Goal: Task Accomplishment & Management: Complete application form

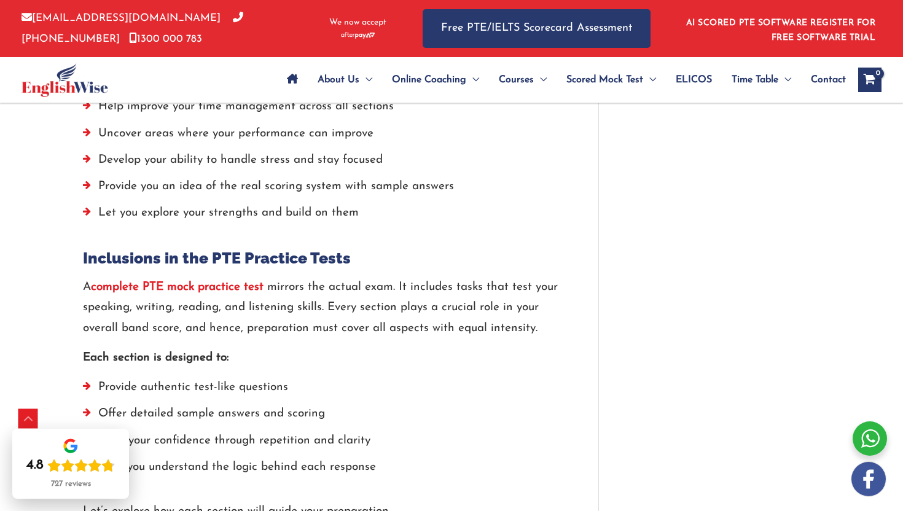
scroll to position [1229, 0]
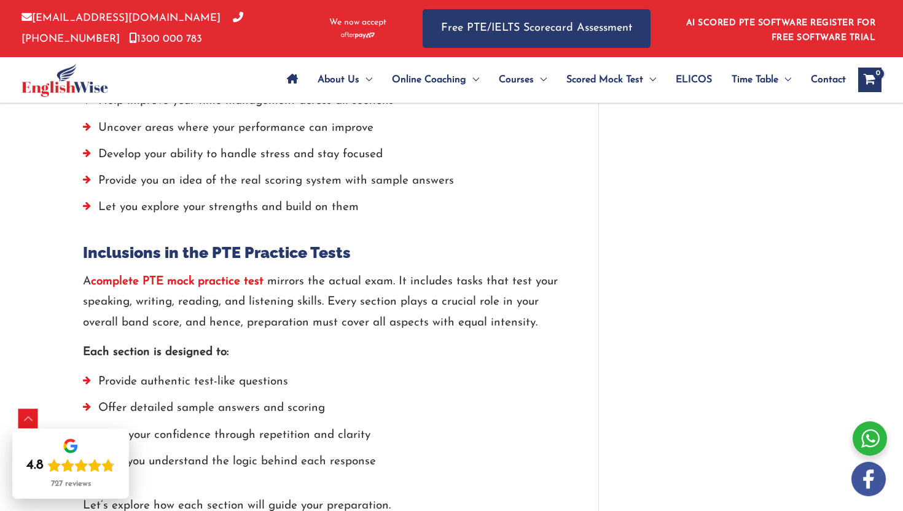
click at [214, 280] on strong "complete PTE mock practice test" at bounding box center [177, 282] width 173 height 12
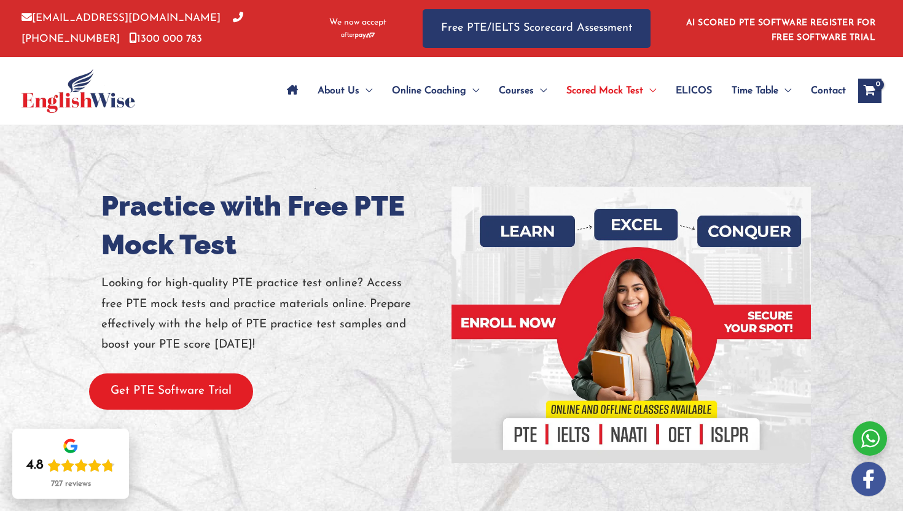
click at [179, 390] on button "Get PTE Software Trial" at bounding box center [171, 392] width 164 height 36
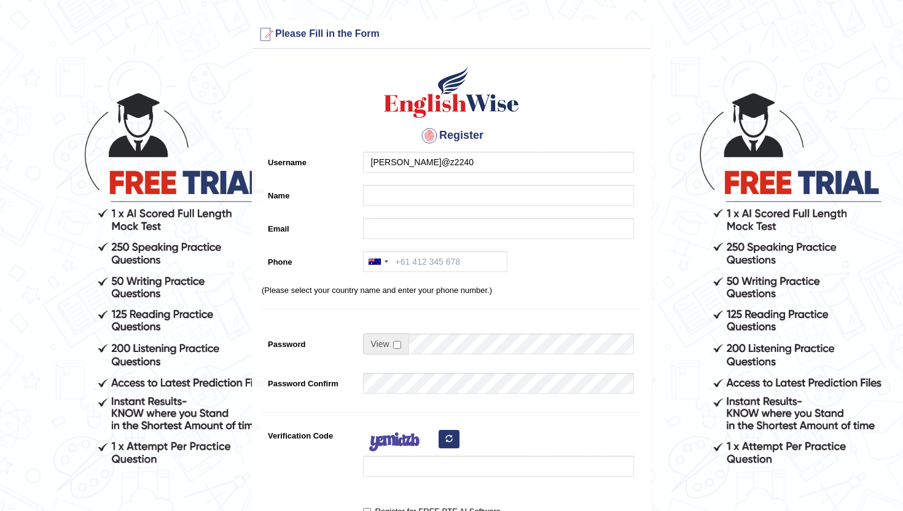
type input "[PERSON_NAME]@z2240"
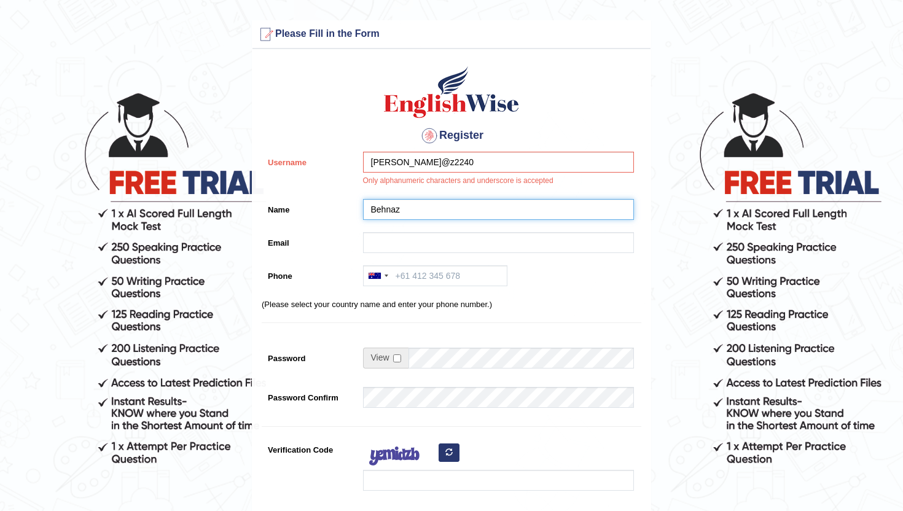
type input "Behnaz"
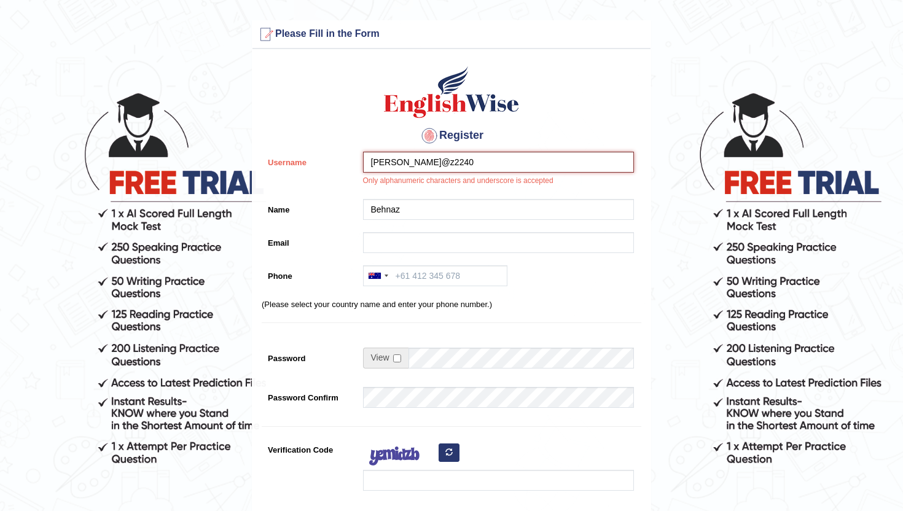
click at [393, 164] on input "Behn@z2240" at bounding box center [498, 162] width 271 height 21
drag, startPoint x: 401, startPoint y: 162, endPoint x: 462, endPoint y: 161, distance: 61.5
click at [462, 162] on input "Behnaz2240" at bounding box center [498, 162] width 271 height 21
type input "Behnaz"
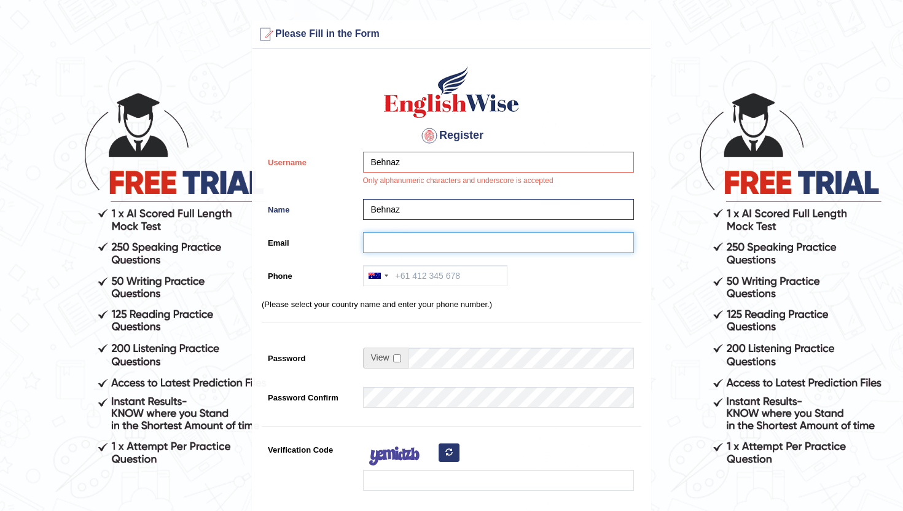
click at [420, 239] on input "Email" at bounding box center [498, 242] width 271 height 21
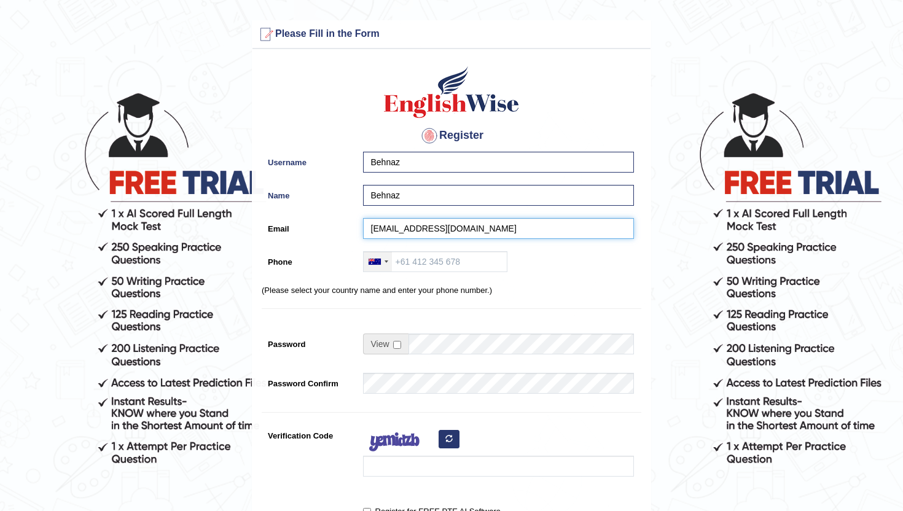
type input "b.yahyaei.1390@gmail.com"
click at [388, 260] on div at bounding box center [378, 262] width 28 height 20
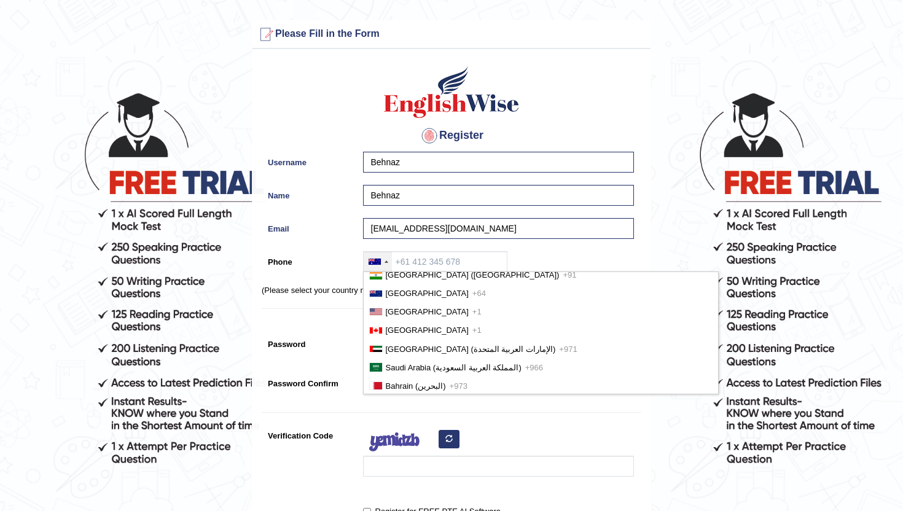
scroll to position [25, 0]
click at [455, 348] on span "United Arab Emirates (‫الإمارات العربية المتحدة‬‎)" at bounding box center [471, 349] width 170 height 9
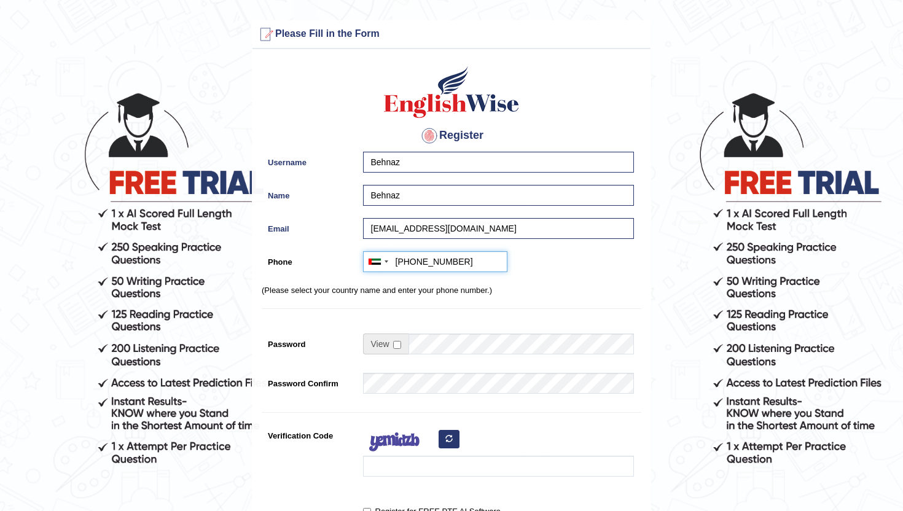
type input "+971557950903"
click at [393, 346] on input "checkbox" at bounding box center [397, 345] width 8 height 8
checkbox input "true"
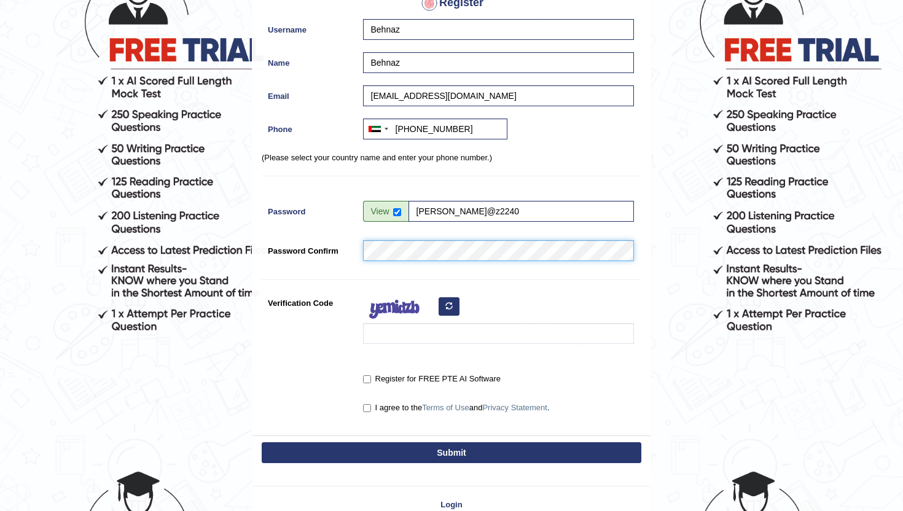
scroll to position [144, 0]
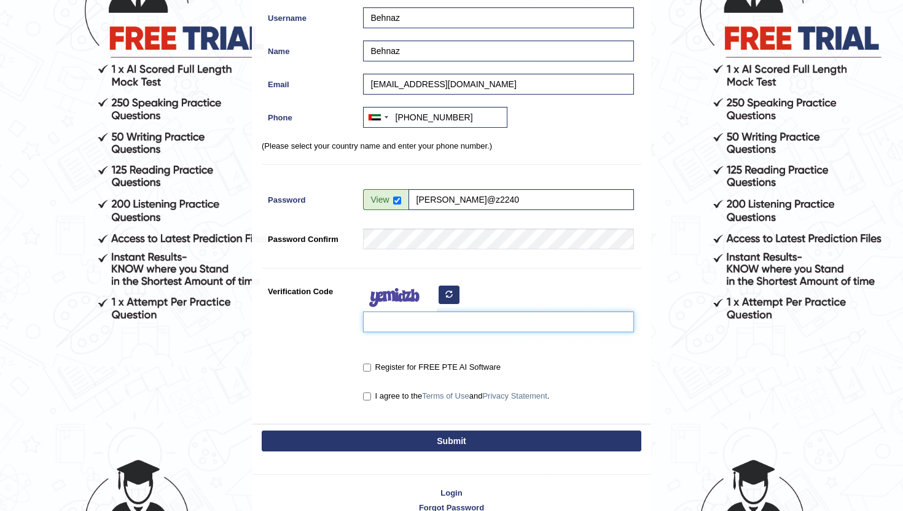
click at [482, 324] on input "Verification Code" at bounding box center [498, 322] width 271 height 21
type input "qqnilum"
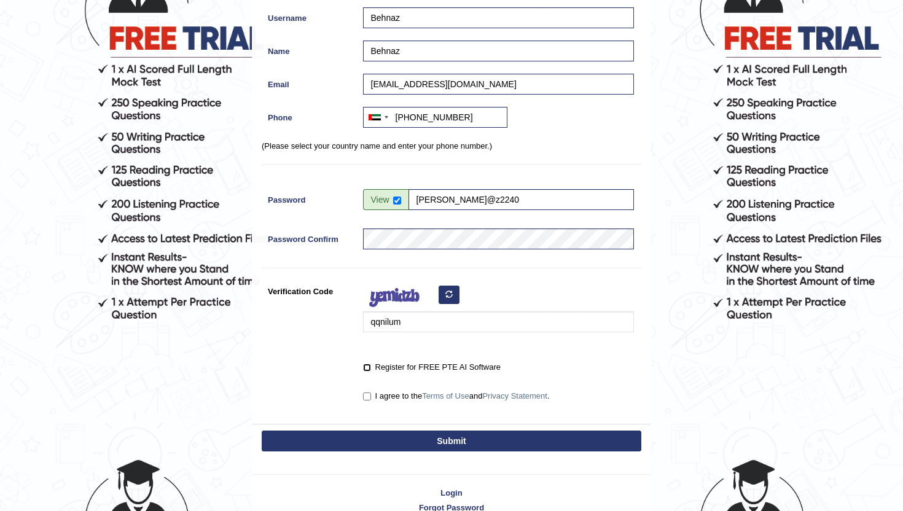
click at [366, 371] on input "Register for FREE PTE AI Software" at bounding box center [367, 368] width 8 height 8
checkbox input "true"
click at [369, 394] on input "I agree to the Terms of Use and Privacy Statement ." at bounding box center [367, 397] width 8 height 8
checkbox input "true"
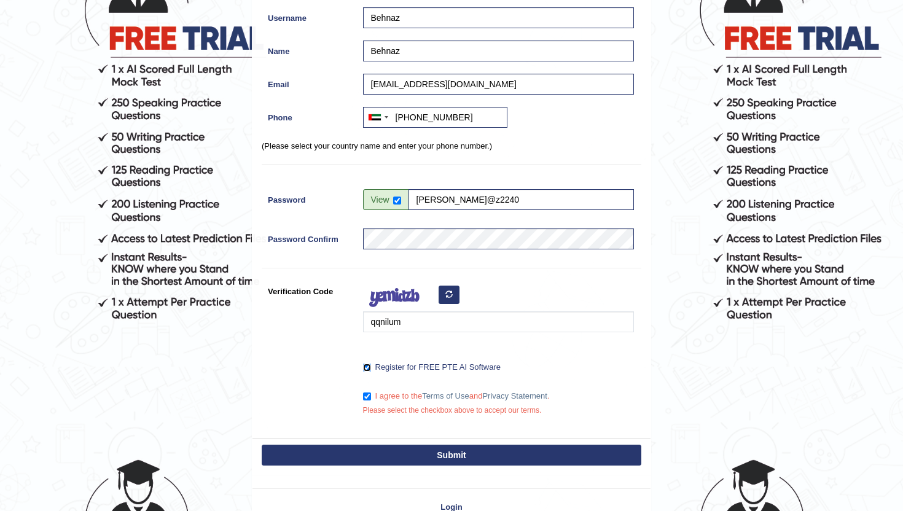
click at [367, 367] on input "Register for FREE PTE AI Software" at bounding box center [367, 368] width 8 height 8
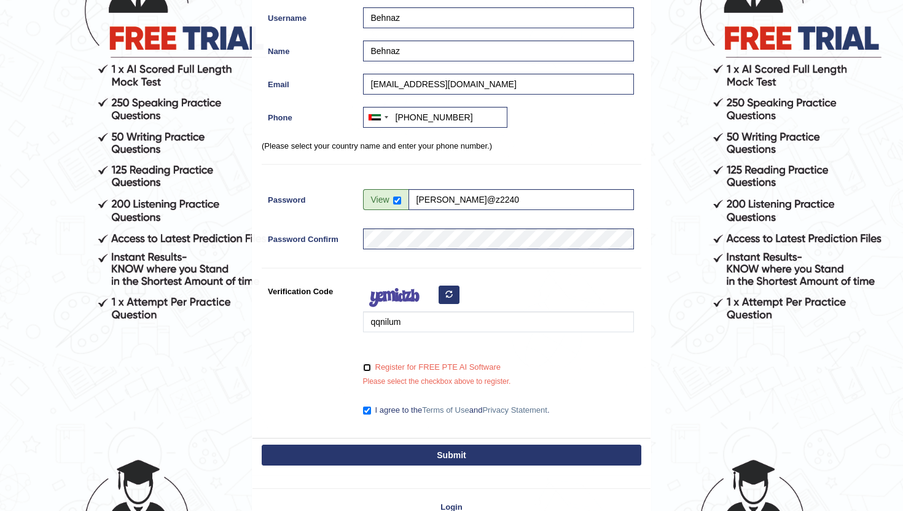
click at [367, 371] on input "Register for FREE PTE AI Software" at bounding box center [367, 368] width 8 height 8
checkbox input "true"
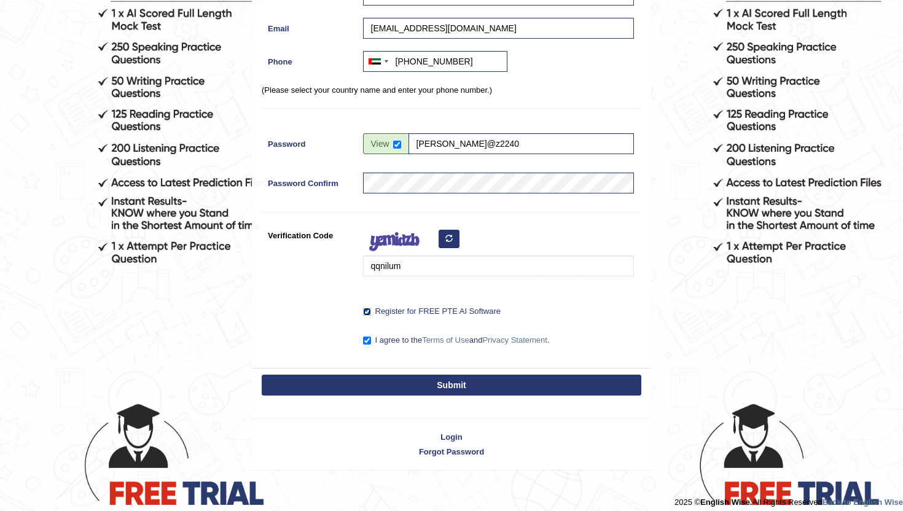
scroll to position [209, 0]
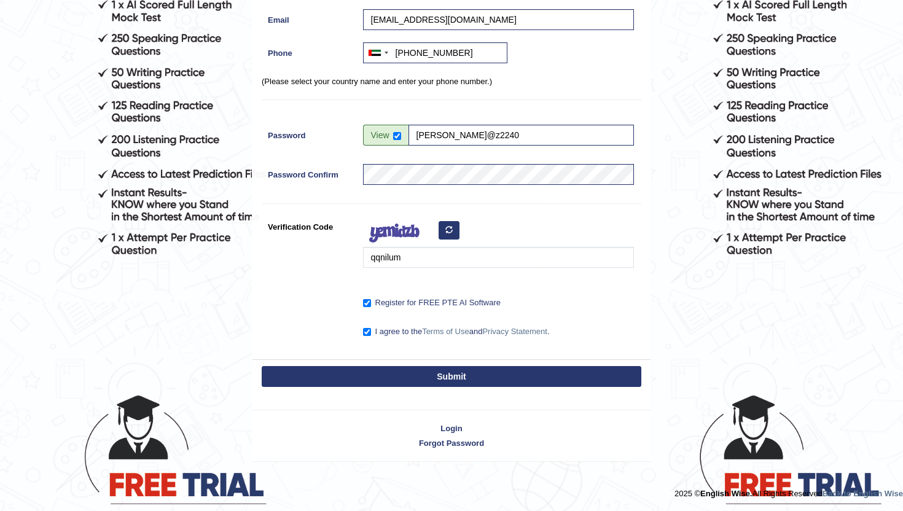
click at [449, 377] on button "Submit" at bounding box center [452, 376] width 380 height 21
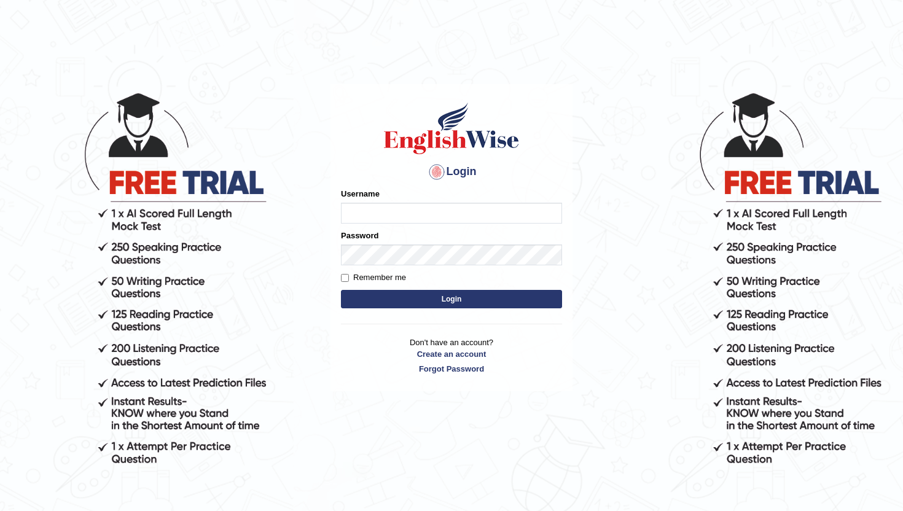
click at [466, 211] on input "Username" at bounding box center [451, 213] width 221 height 21
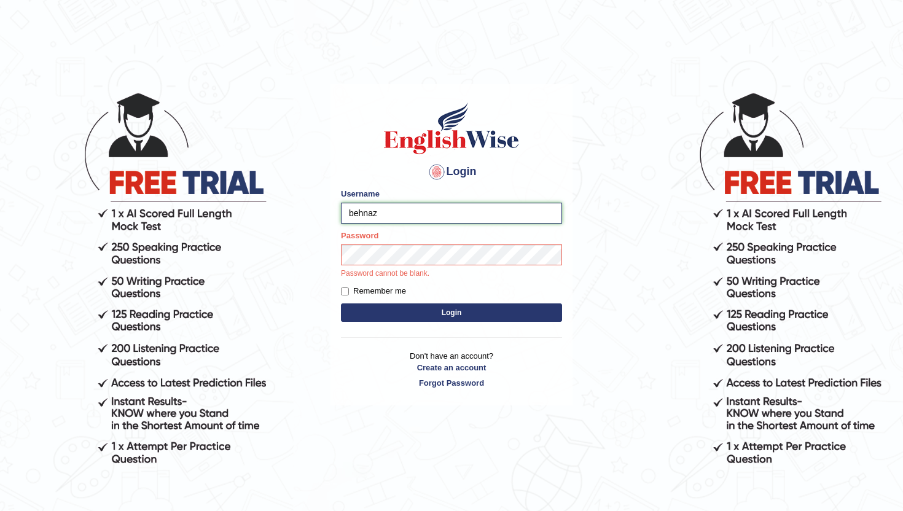
click at [349, 216] on input "behnaz" at bounding box center [451, 213] width 221 height 21
type input "Behnaz"
click at [423, 283] on form "Please fix the following errors: Username Behnaz Password Password cannot be bl…" at bounding box center [451, 257] width 221 height 138
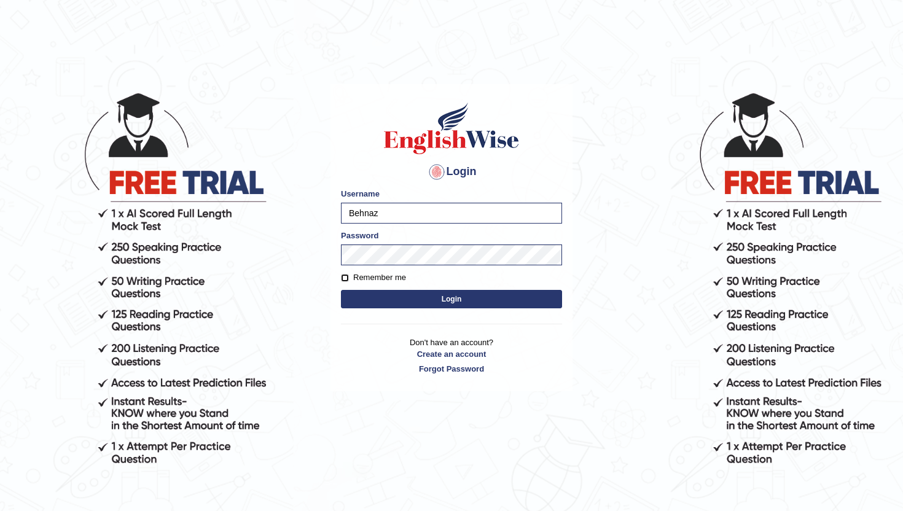
click at [346, 278] on input "Remember me" at bounding box center [345, 278] width 8 height 8
checkbox input "true"
click at [451, 299] on button "Login" at bounding box center [451, 299] width 221 height 18
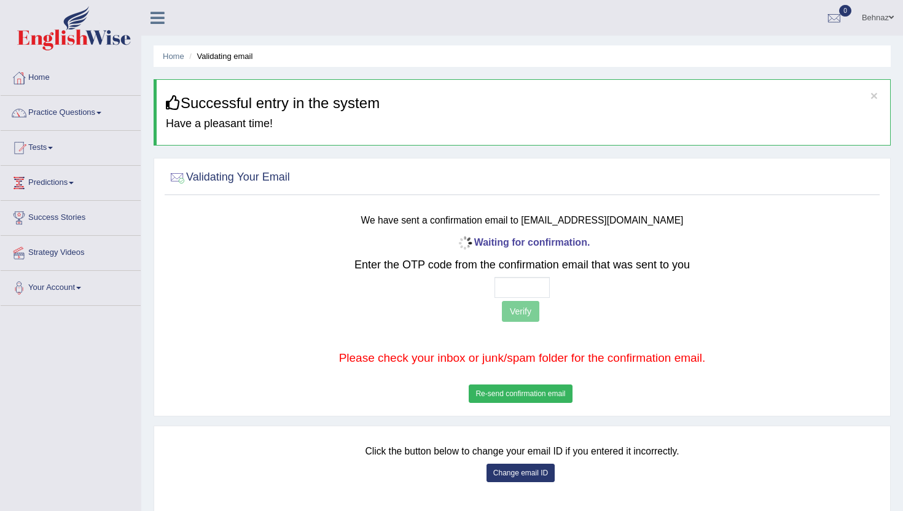
click at [512, 397] on button "Re-send confirmation email" at bounding box center [520, 394] width 103 height 18
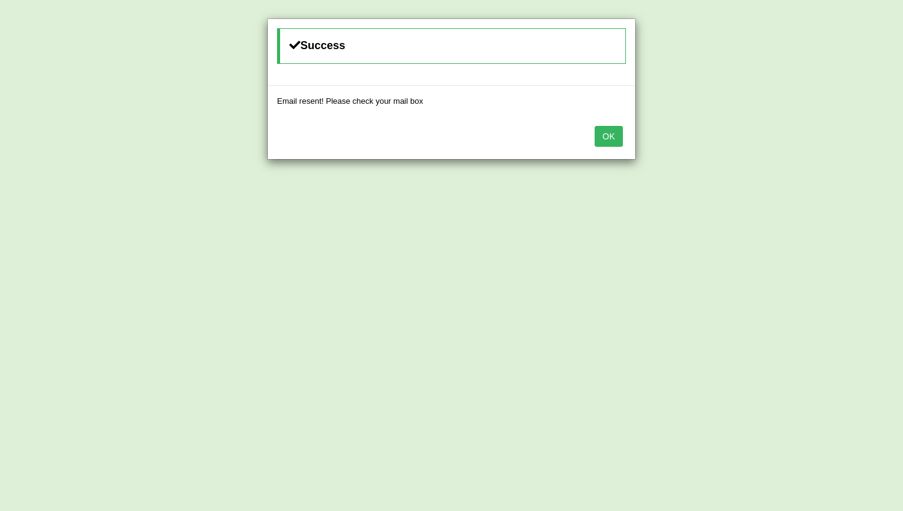
click at [613, 136] on button "OK" at bounding box center [609, 136] width 28 height 21
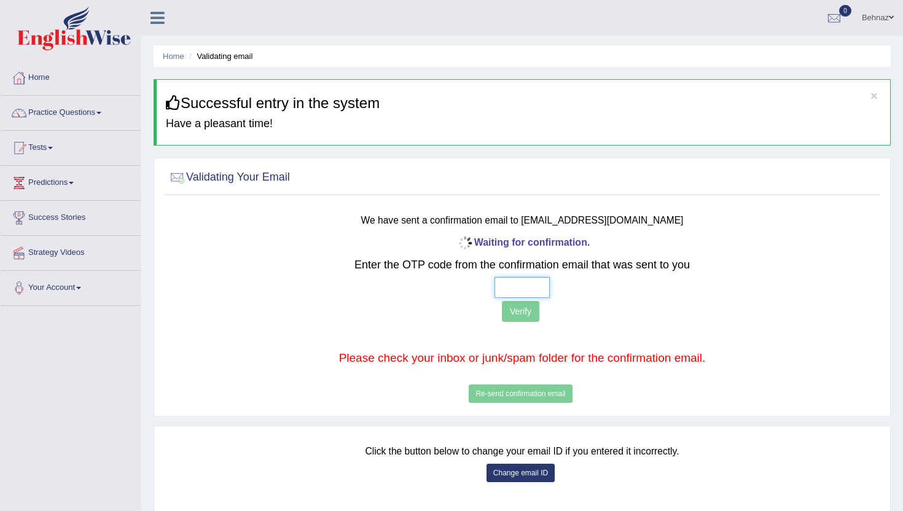
click at [525, 288] on input "text" at bounding box center [522, 287] width 55 height 21
type input "4 0 7 5"
click at [514, 312] on button "Verify" at bounding box center [520, 311] width 37 height 21
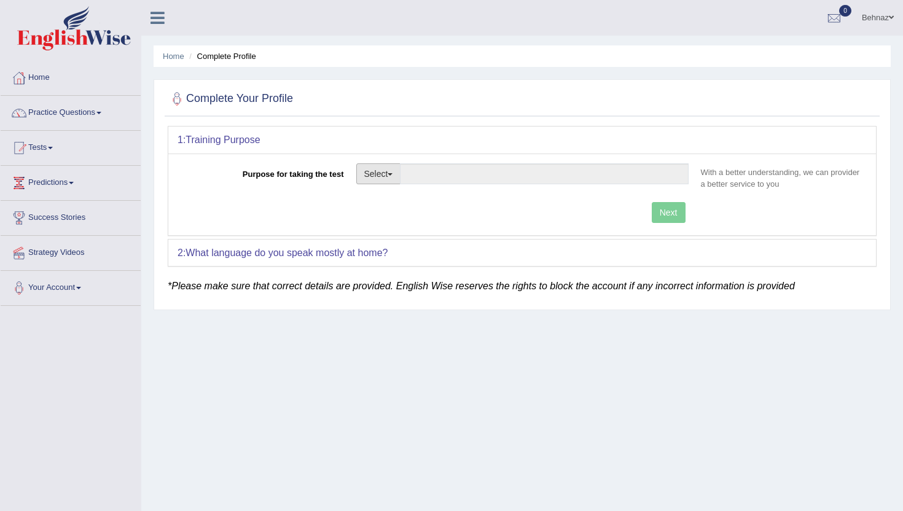
click at [396, 174] on button "Select" at bounding box center [378, 173] width 45 height 21
click at [398, 197] on link "Student Visa" at bounding box center [411, 200] width 109 height 16
type input "Student Visa"
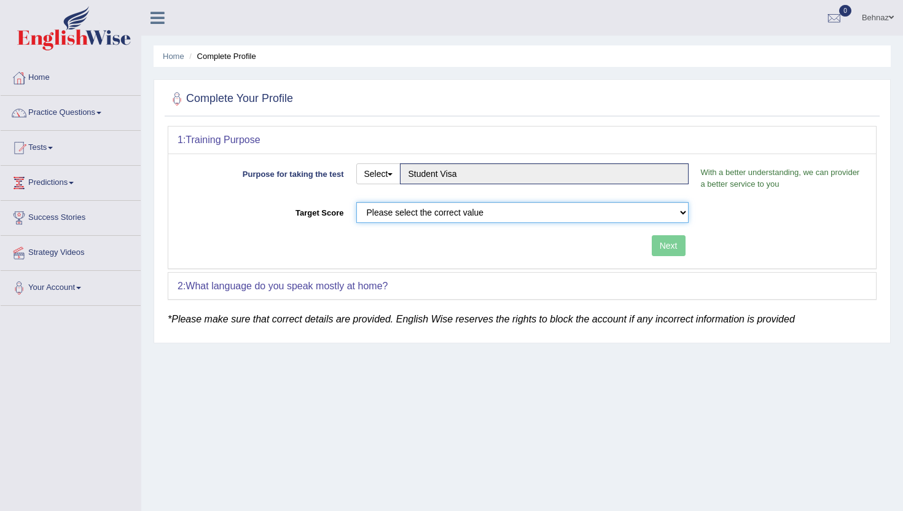
click at [492, 218] on select "Please select the correct value 50 (6 bands) 58 (6.5 bands) 65 (7 bands) 79 (8 …" at bounding box center [522, 212] width 332 height 21
select select "65"
click at [356, 202] on select "Please select the correct value 50 (6 bands) 58 (6.5 bands) 65 (7 bands) 79 (8 …" at bounding box center [522, 212] width 332 height 21
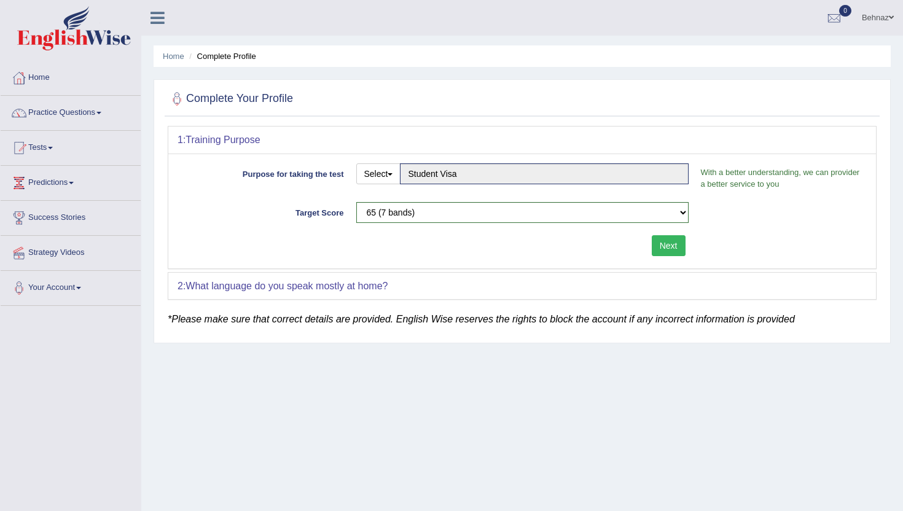
click at [666, 248] on button "Next" at bounding box center [669, 245] width 34 height 21
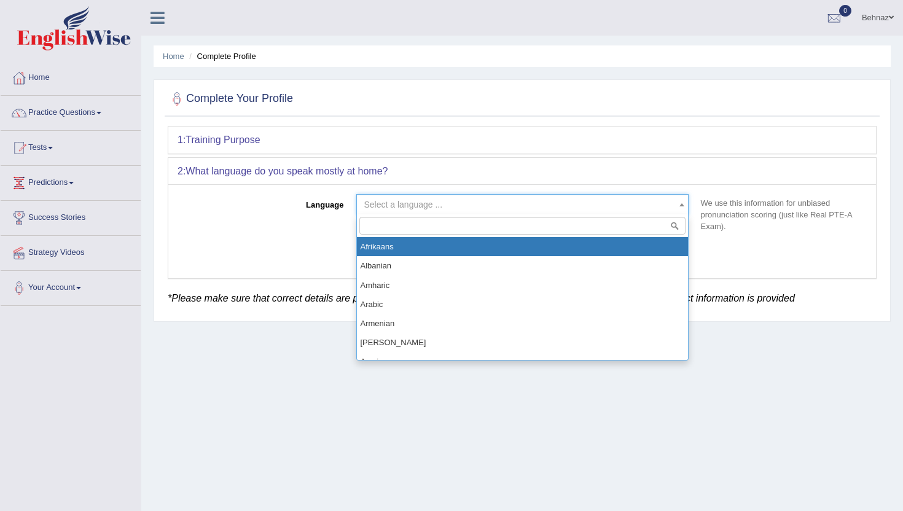
click at [683, 205] on b at bounding box center [682, 204] width 5 height 3
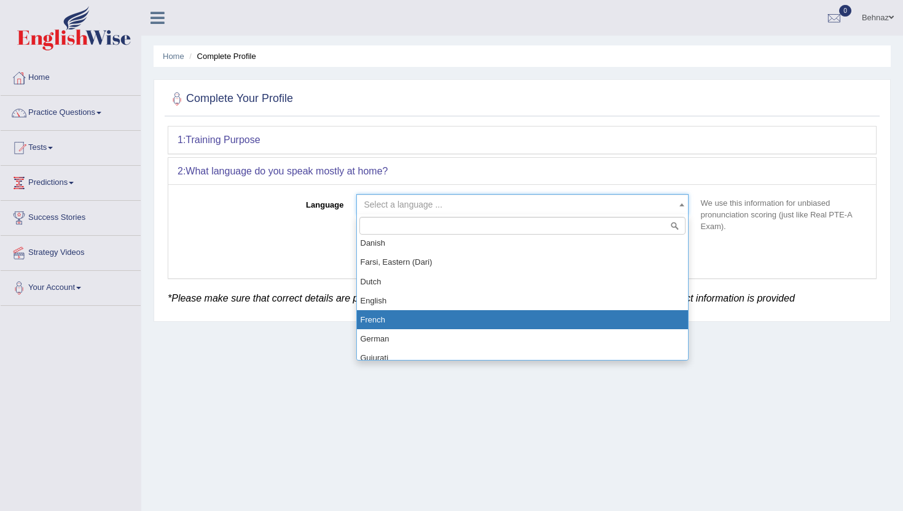
scroll to position [363, 0]
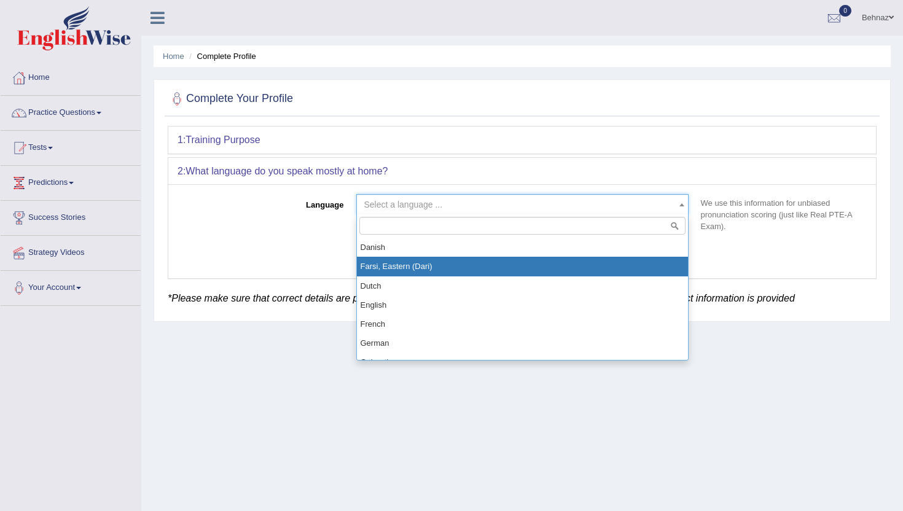
select select "Farsi, Eastern (Dari)"
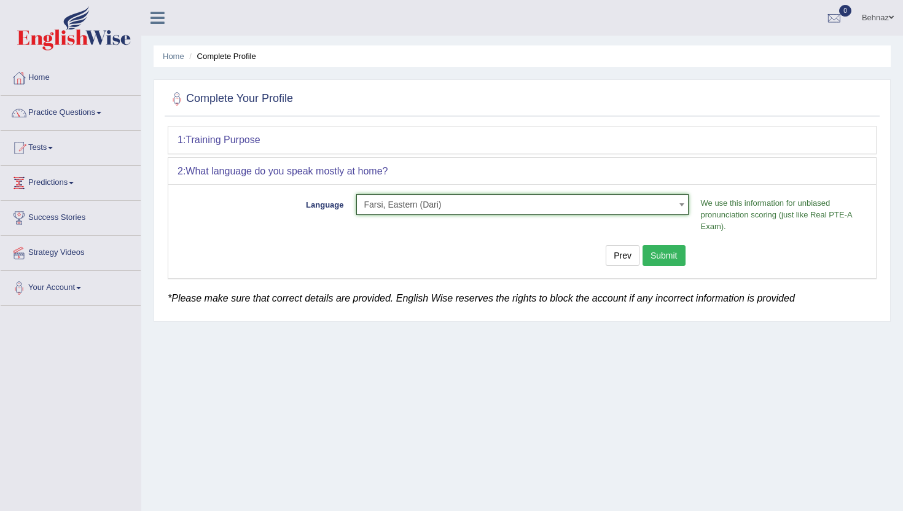
click at [662, 259] on button "Submit" at bounding box center [664, 255] width 43 height 21
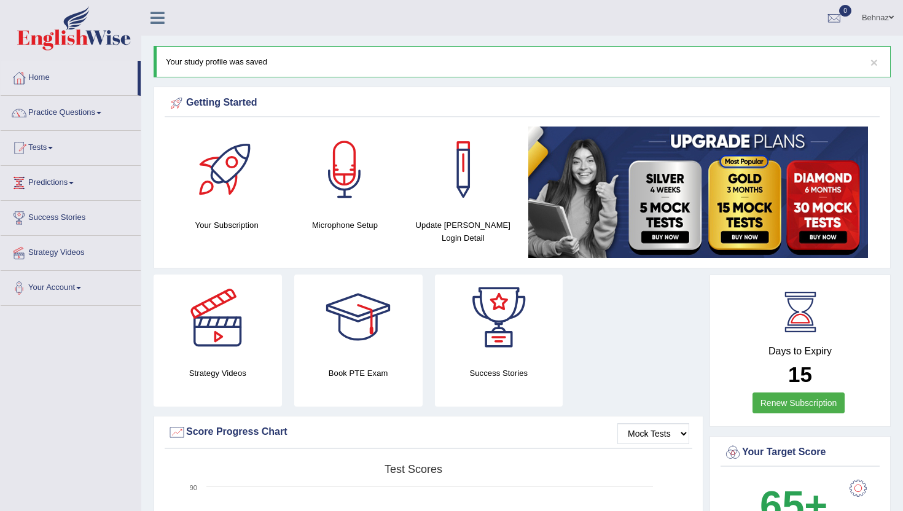
click at [232, 171] on div at bounding box center [227, 170] width 86 height 86
click at [343, 163] on div at bounding box center [345, 170] width 86 height 86
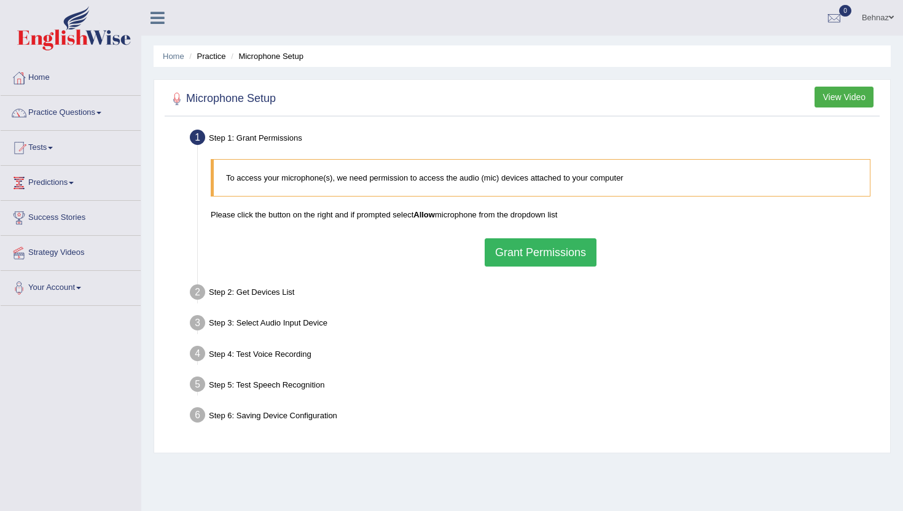
click at [557, 254] on button "Grant Permissions" at bounding box center [541, 252] width 112 height 28
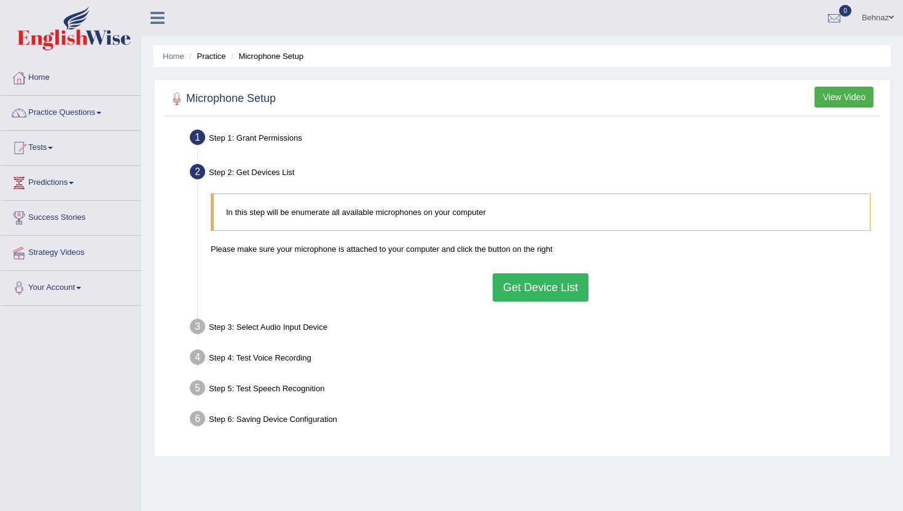
click at [544, 287] on button "Get Device List" at bounding box center [541, 287] width 96 height 28
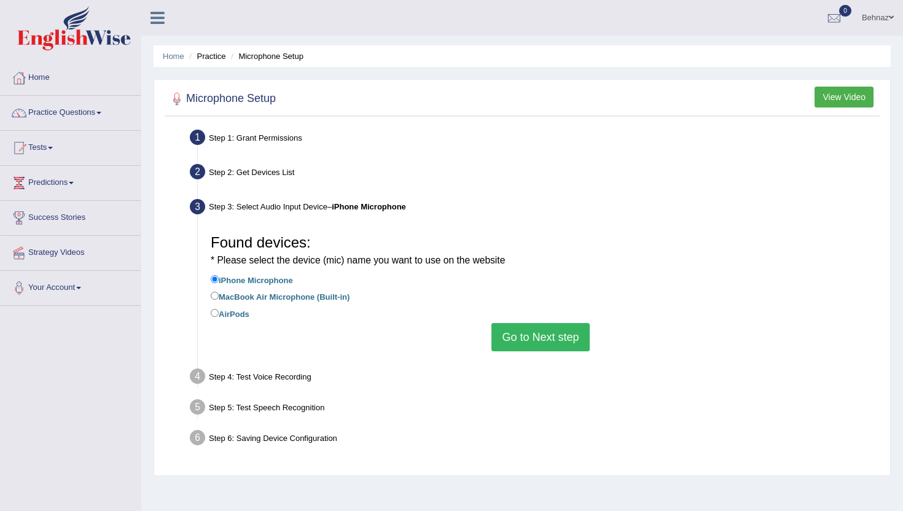
click at [239, 314] on label "AirPods" at bounding box center [230, 314] width 39 height 14
click at [219, 314] on input "AirPods" at bounding box center [215, 313] width 8 height 8
radio input "true"
click at [536, 339] on button "Go to Next step" at bounding box center [541, 337] width 98 height 28
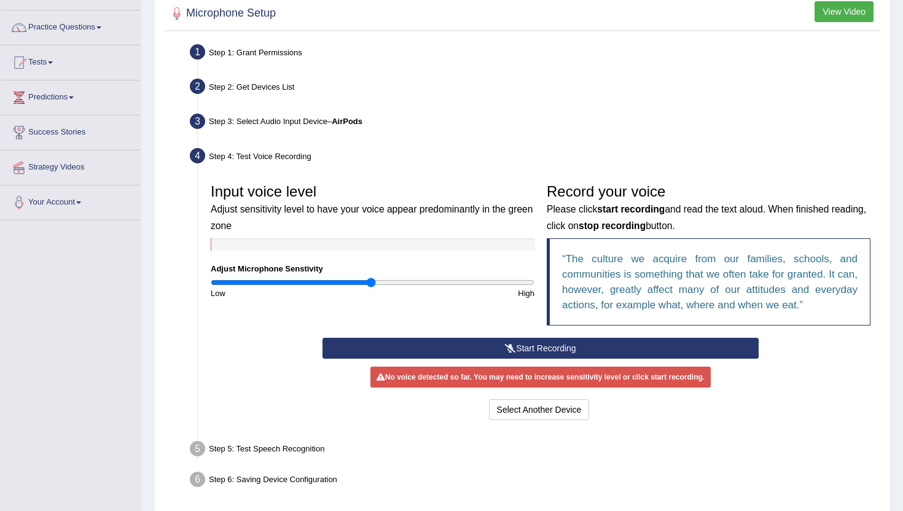
scroll to position [90, 0]
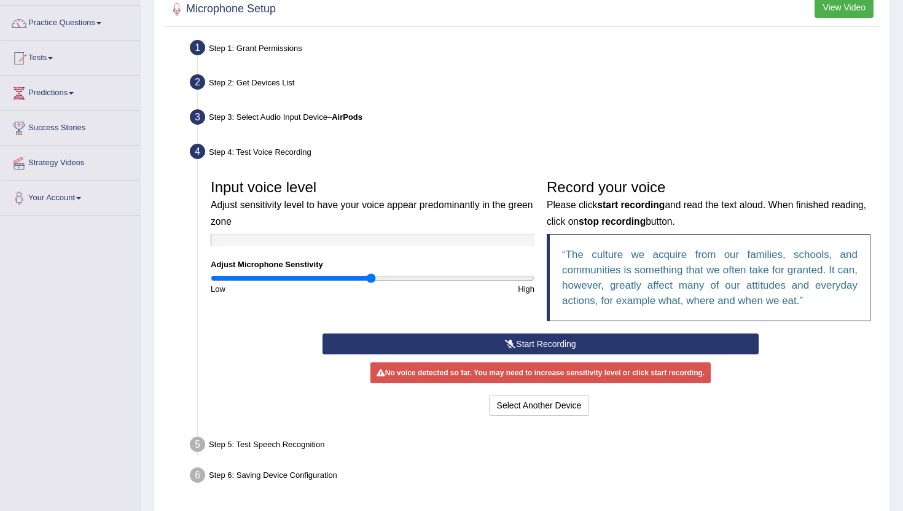
click at [525, 340] on button "Start Recording" at bounding box center [541, 344] width 436 height 21
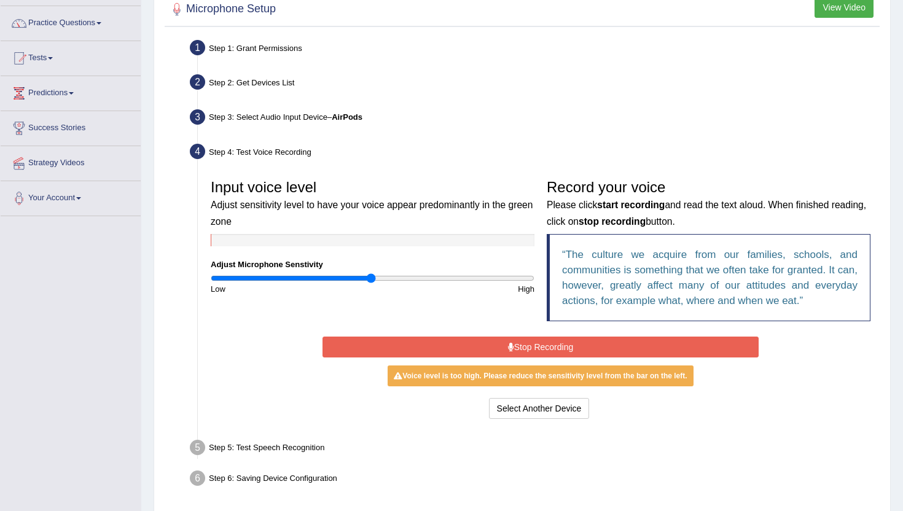
click at [532, 343] on button "Stop Recording" at bounding box center [541, 347] width 436 height 21
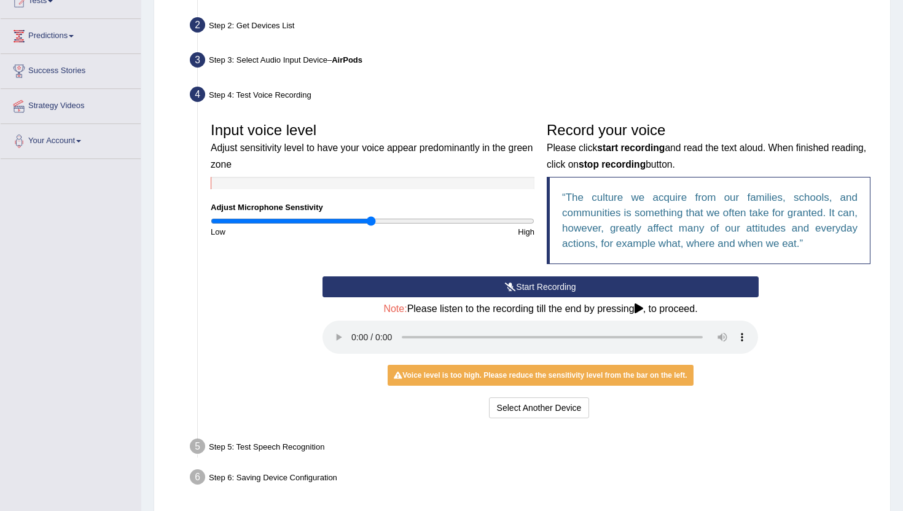
scroll to position [156, 0]
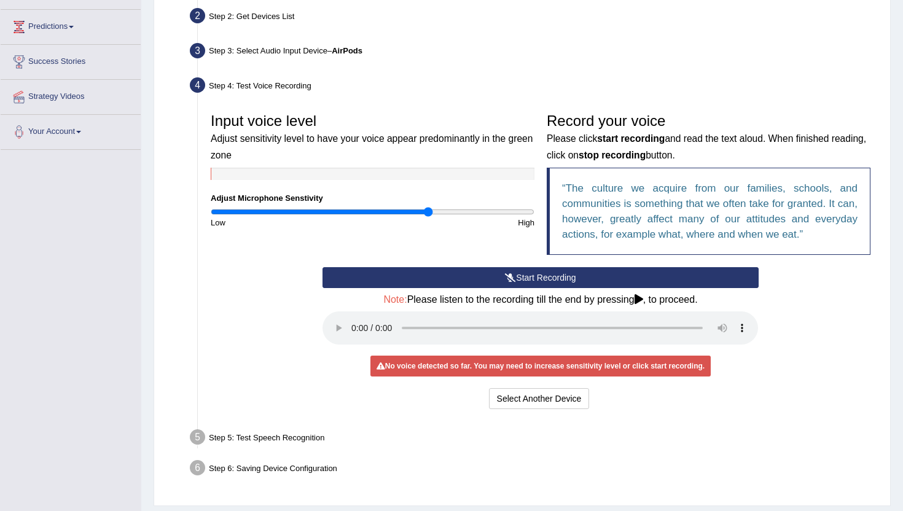
click at [427, 213] on input "range" at bounding box center [373, 212] width 324 height 10
click at [538, 276] on button "Start Recording" at bounding box center [541, 277] width 436 height 21
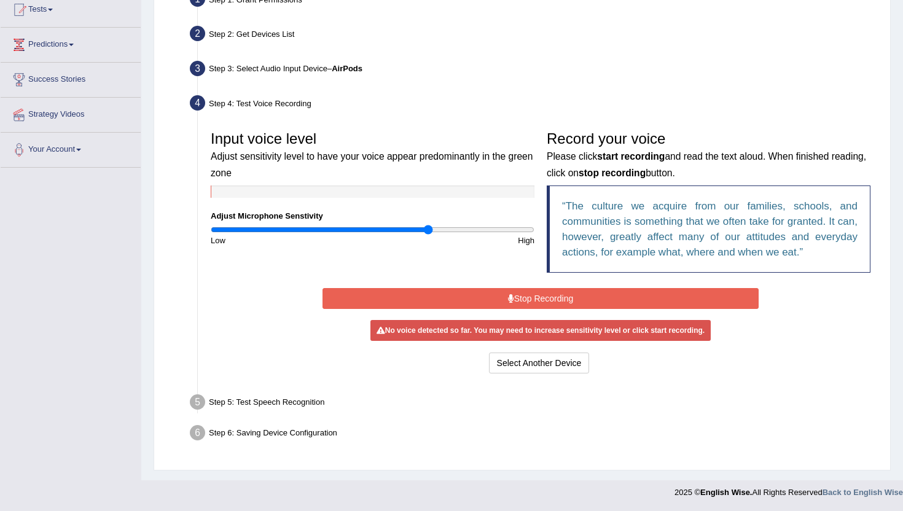
scroll to position [135, 0]
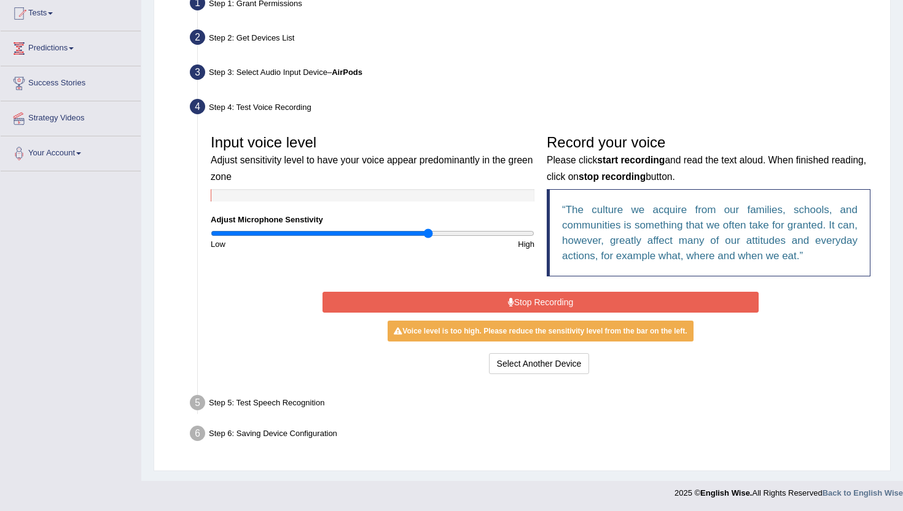
click at [543, 300] on button "Stop Recording" at bounding box center [541, 302] width 436 height 21
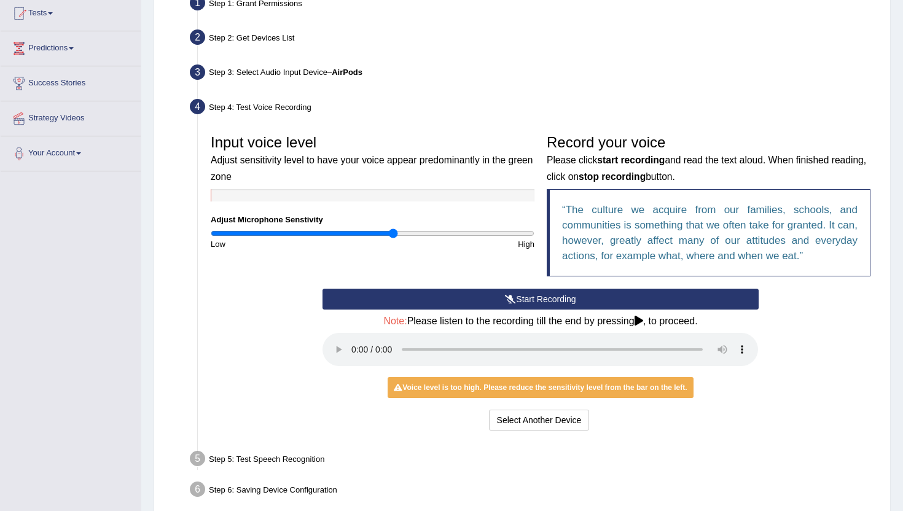
click at [392, 232] on input "range" at bounding box center [373, 234] width 324 height 10
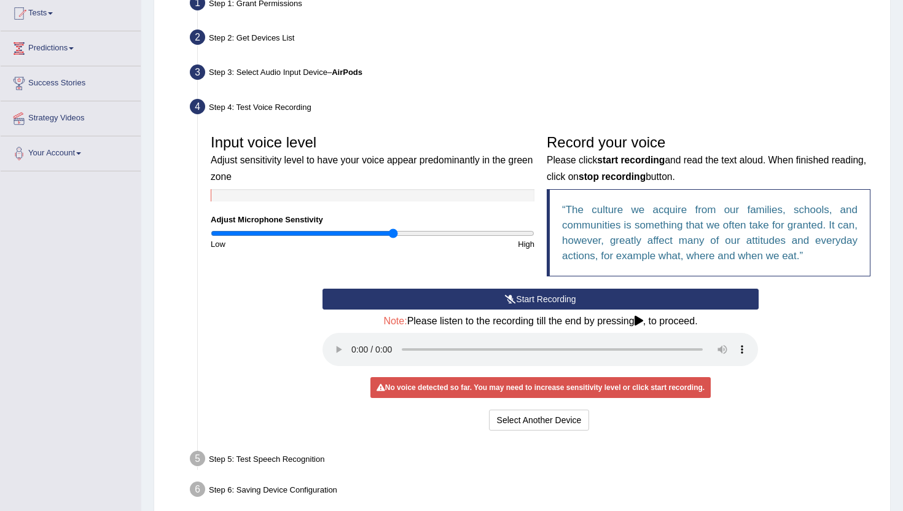
click at [536, 298] on button "Start Recording" at bounding box center [541, 299] width 436 height 21
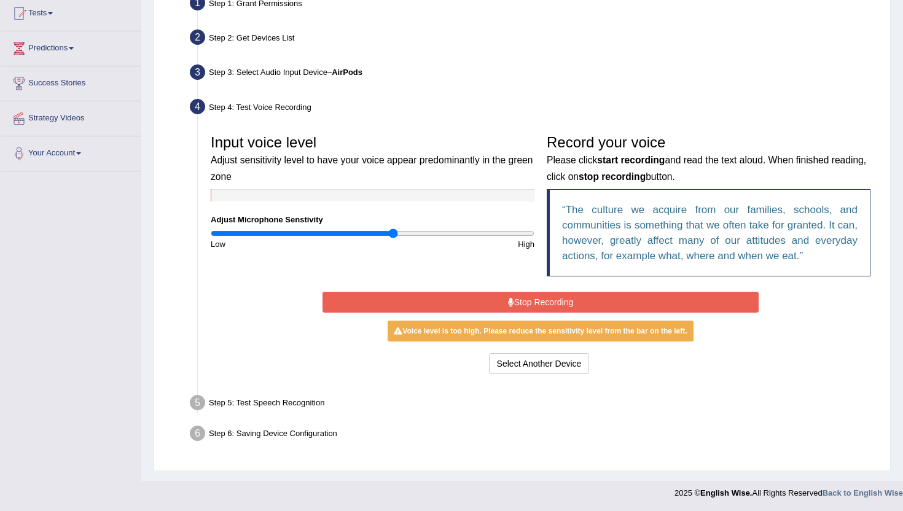
click at [536, 298] on button "Stop Recording" at bounding box center [541, 302] width 436 height 21
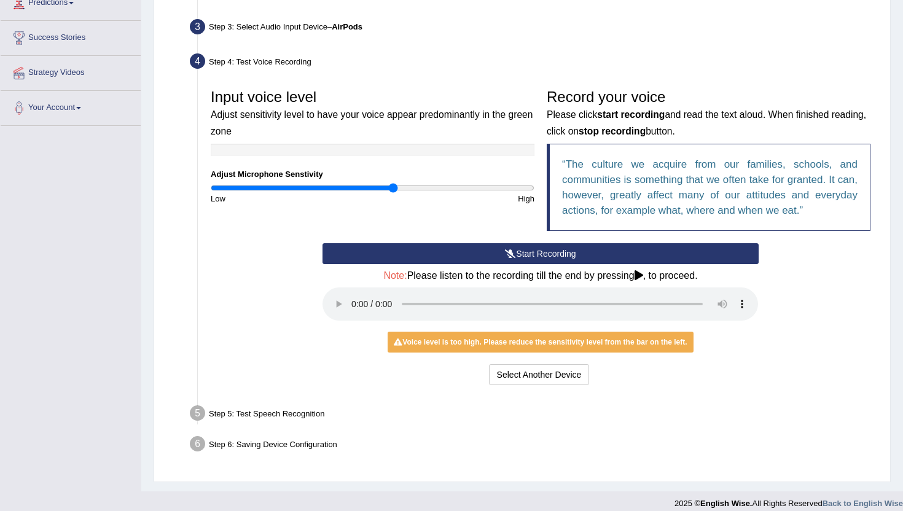
scroll to position [191, 0]
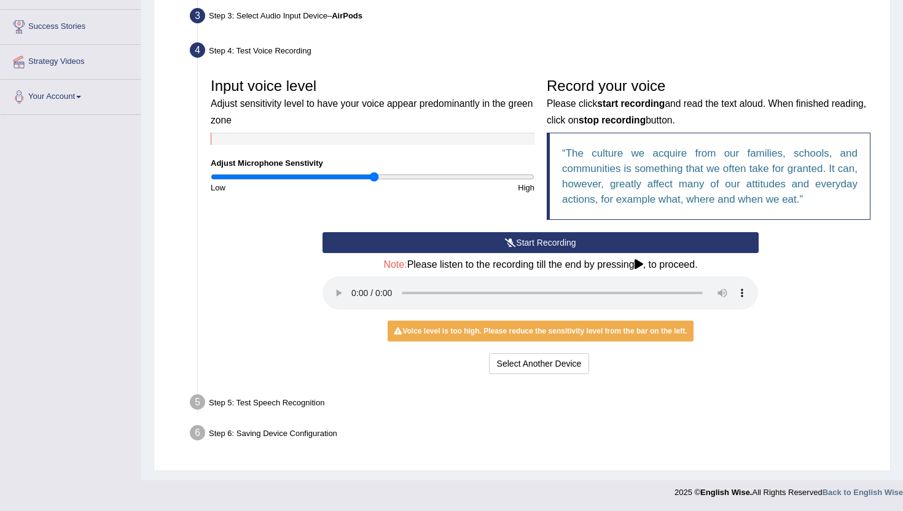
type input "1.02"
click at [375, 175] on input "range" at bounding box center [373, 177] width 324 height 10
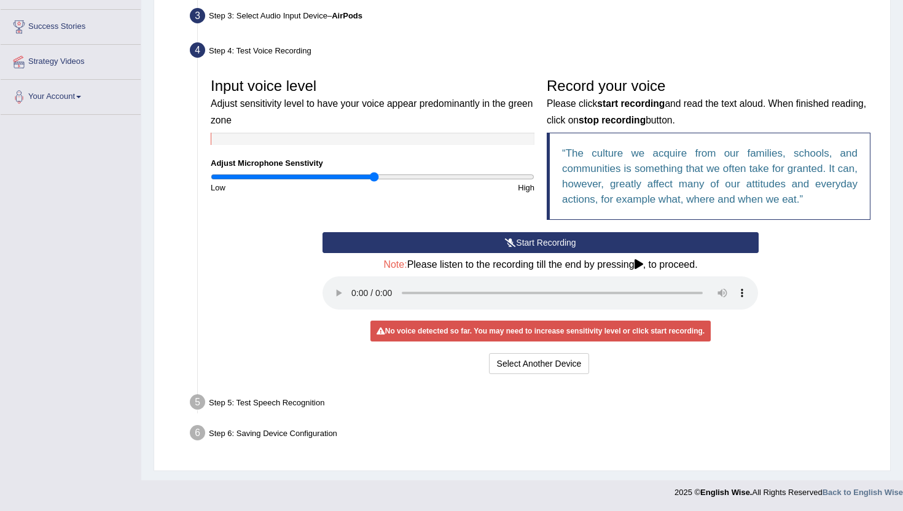
click at [284, 400] on div "Step 5: Test Speech Recognition" at bounding box center [534, 404] width 700 height 27
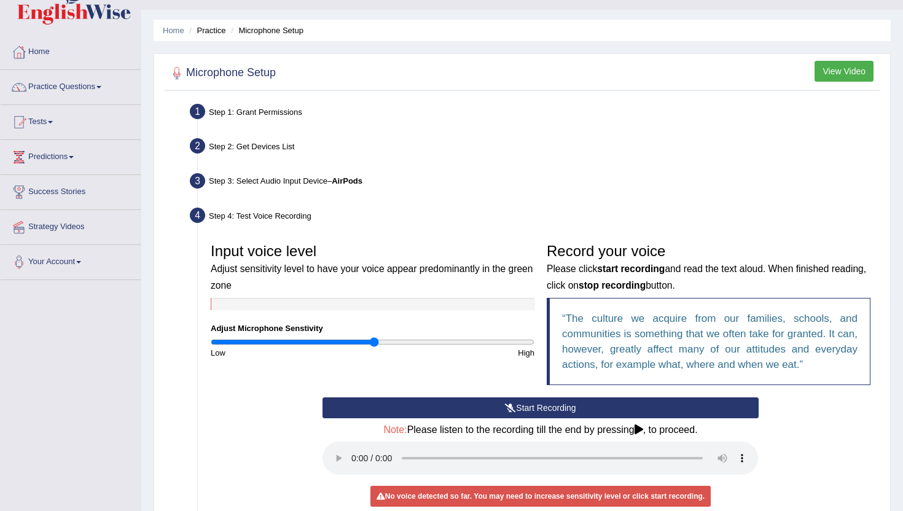
scroll to position [0, 0]
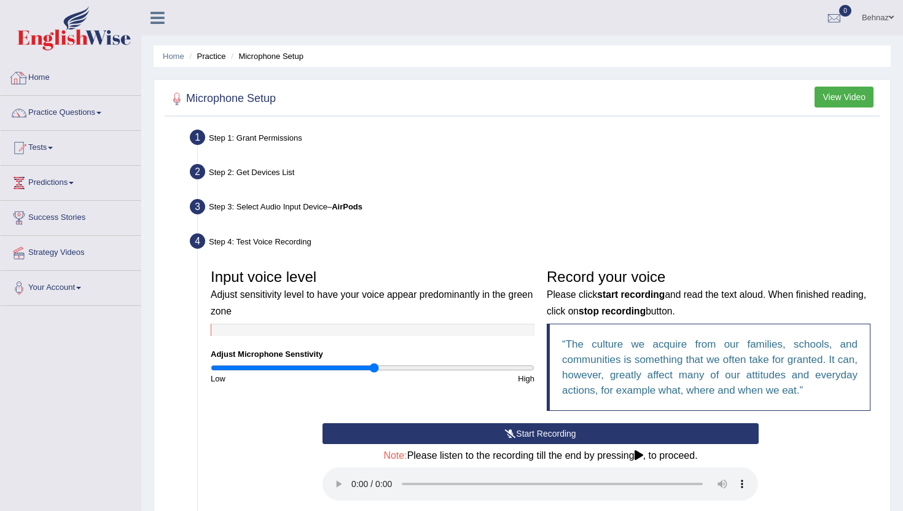
click at [47, 73] on link "Home" at bounding box center [71, 76] width 140 height 31
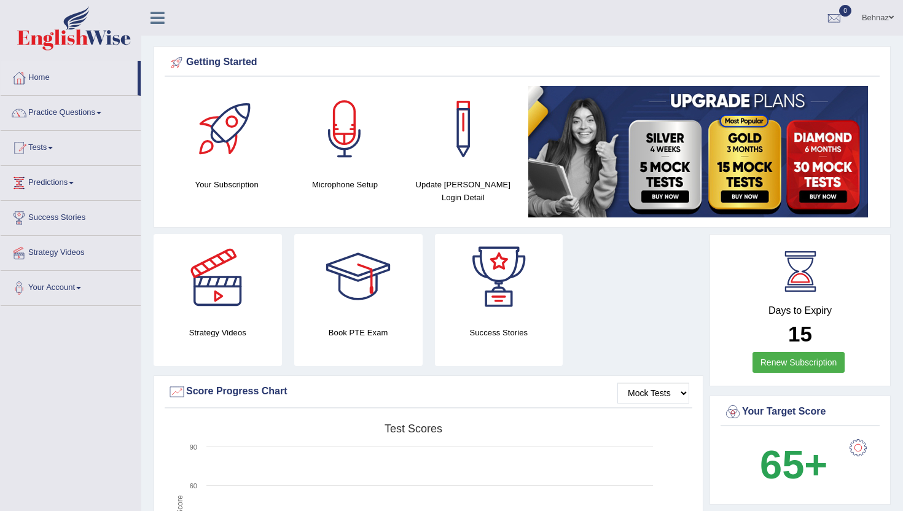
click at [227, 293] on div at bounding box center [218, 277] width 86 height 86
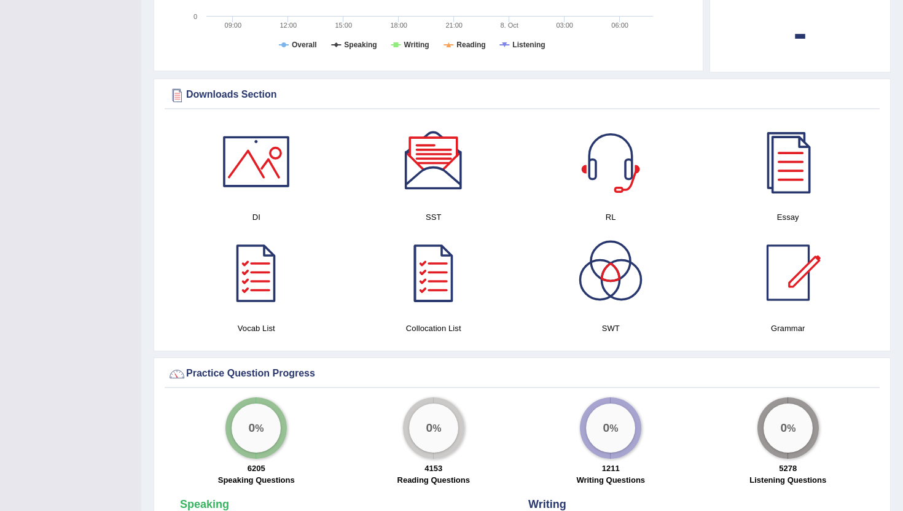
scroll to position [505, 0]
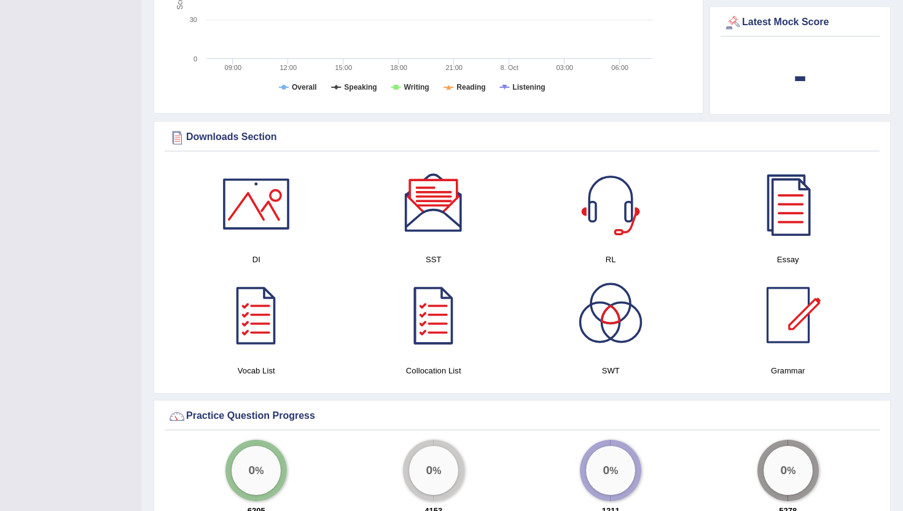
click at [256, 203] on div at bounding box center [256, 204] width 86 height 86
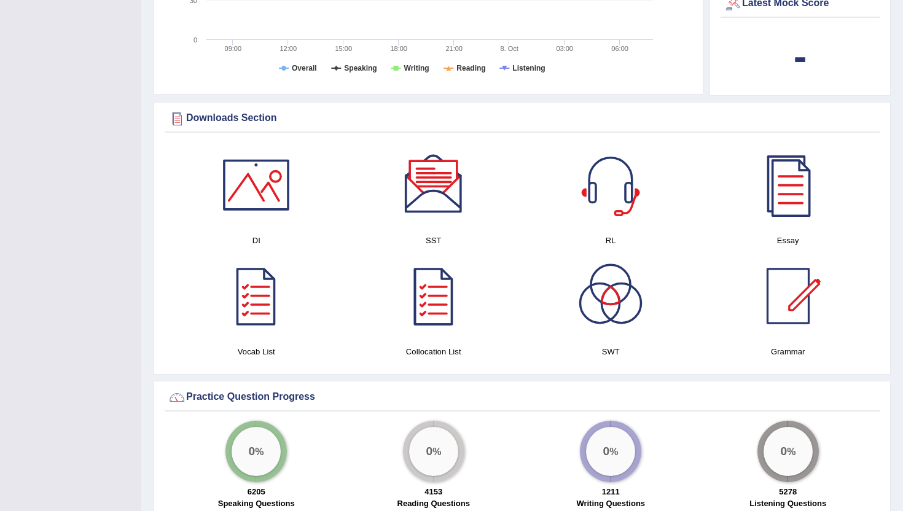
scroll to position [534, 0]
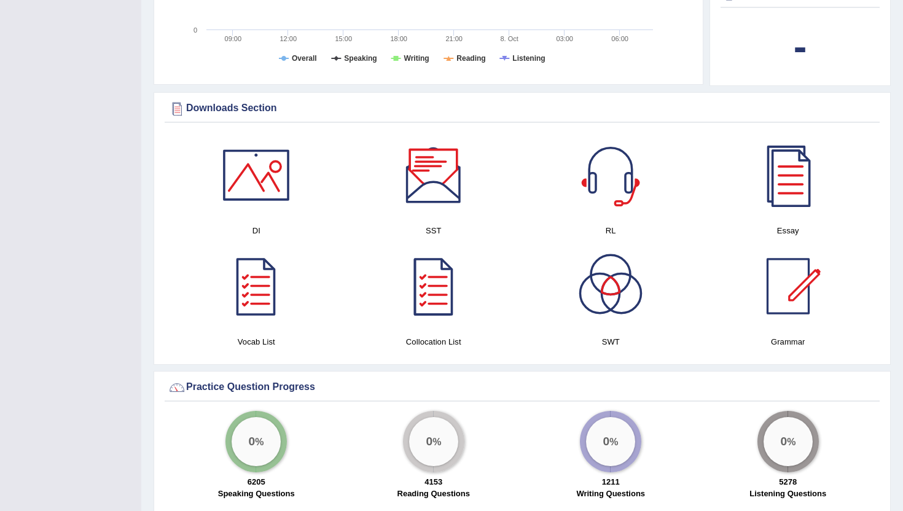
click at [432, 174] on div at bounding box center [434, 175] width 86 height 86
click at [614, 173] on div at bounding box center [611, 175] width 86 height 86
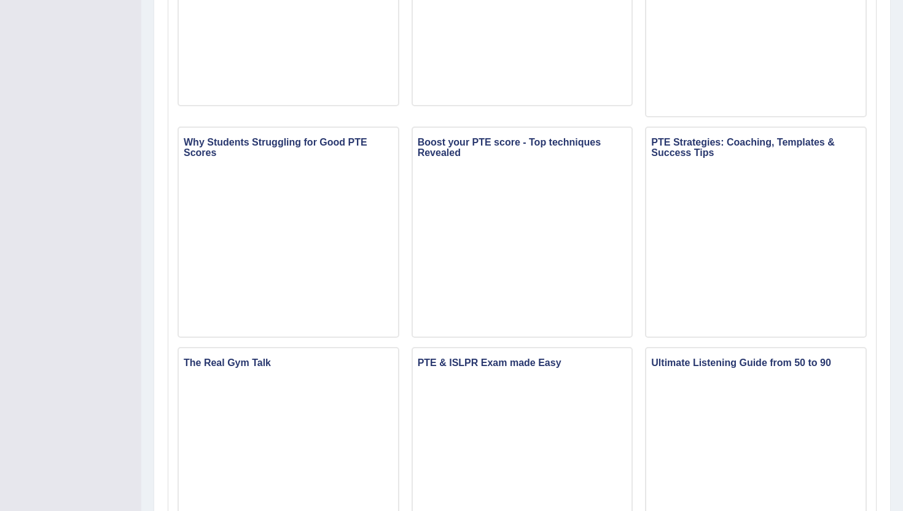
scroll to position [485, 0]
